Goal: Navigation & Orientation: Go to known website

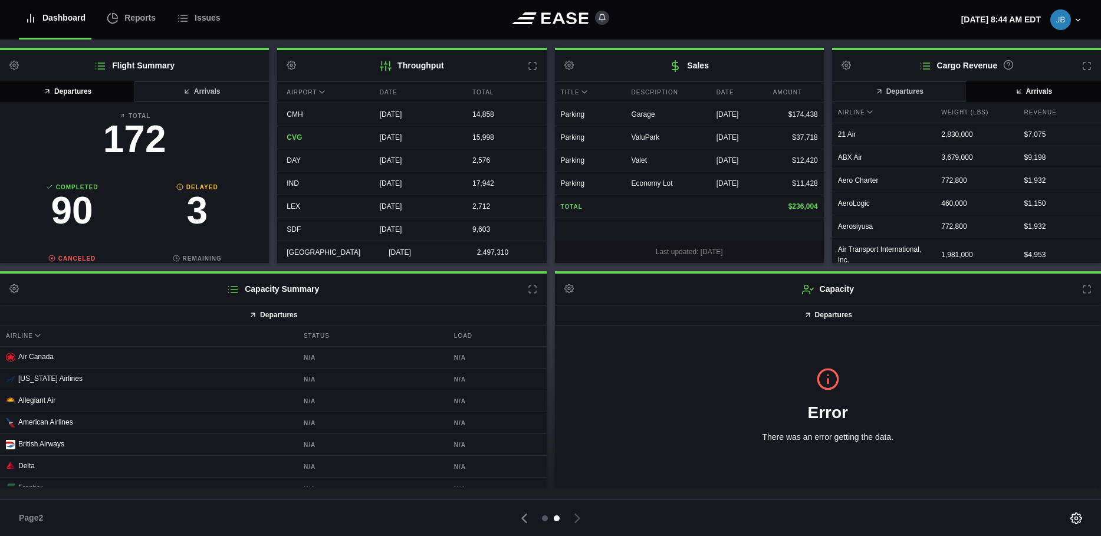
click at [544, 518] on div at bounding box center [545, 518] width 6 height 6
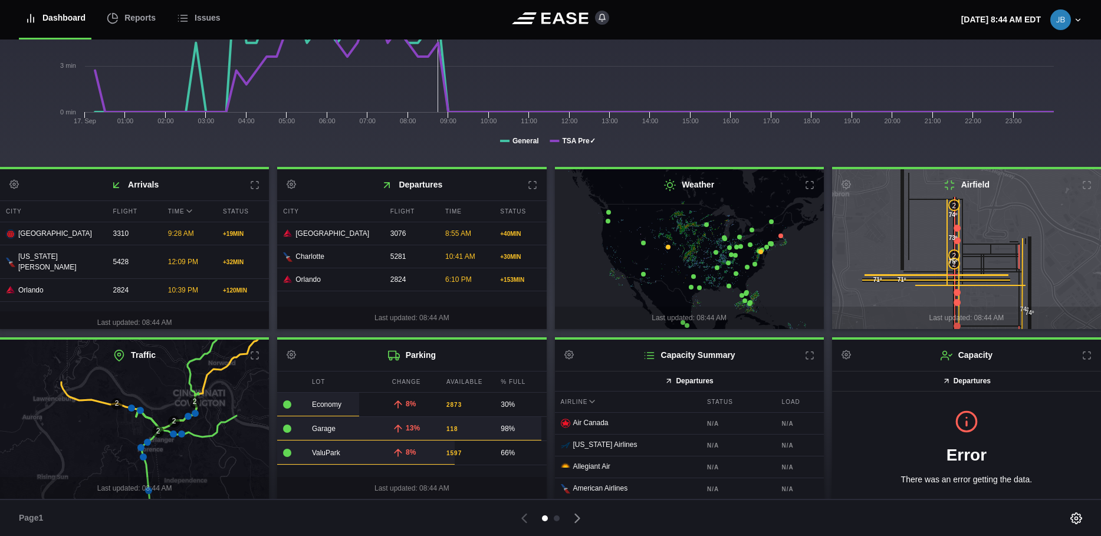
scroll to position [179, 0]
